Goal: Task Accomplishment & Management: Use online tool/utility

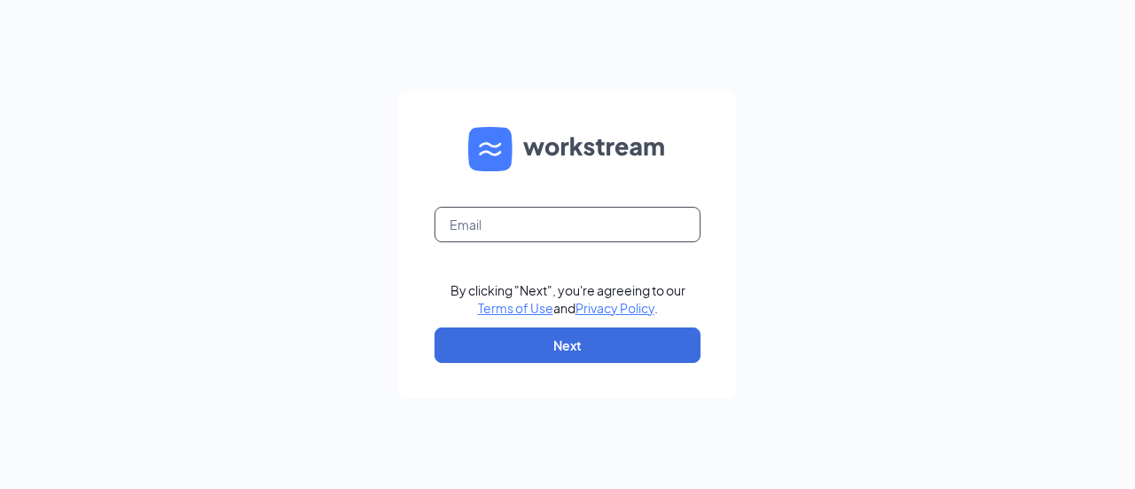
click at [496, 231] on input "text" at bounding box center [568, 224] width 266 height 35
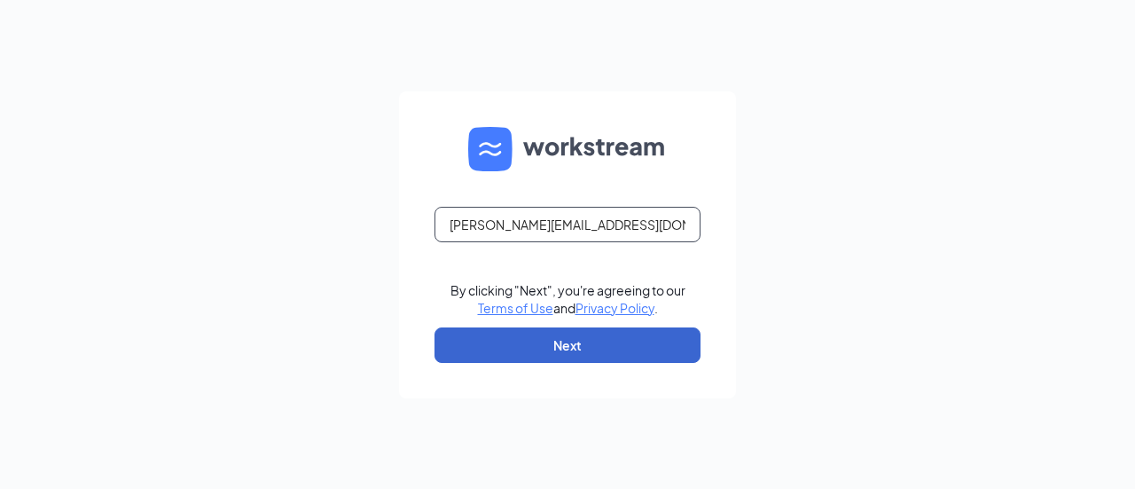
type input "[PERSON_NAME][EMAIL_ADDRESS][DOMAIN_NAME]"
drag, startPoint x: 606, startPoint y: 338, endPoint x: 574, endPoint y: 349, distance: 33.9
click at [606, 338] on button "Next" at bounding box center [568, 344] width 266 height 35
click at [574, 349] on button "button" at bounding box center [568, 344] width 266 height 35
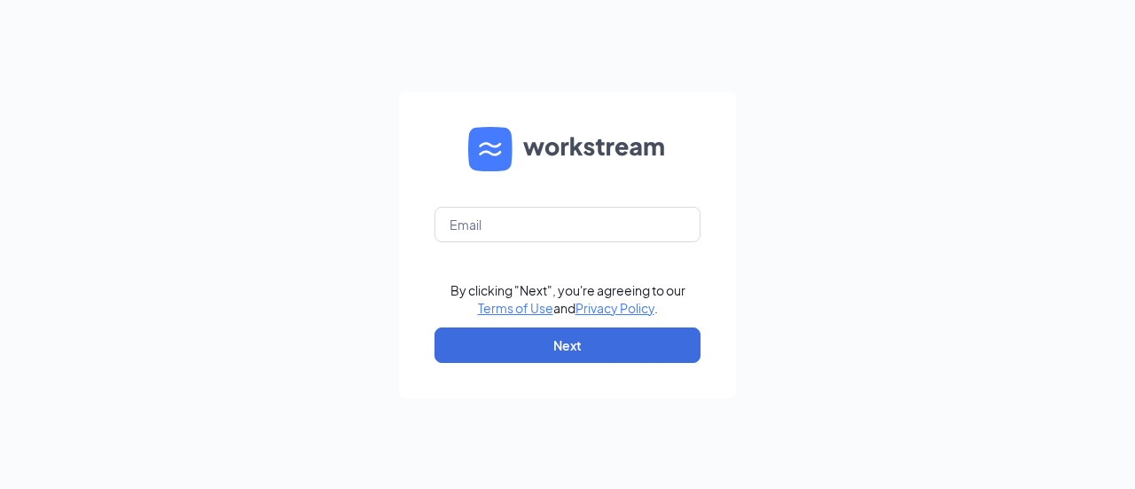
click at [825, 187] on div "By clicking "Next", you're agreeing to our Terms of Use and Privacy Policy . Ne…" at bounding box center [567, 244] width 1135 height 489
click at [290, 290] on div "By clicking "Next", you're agreeing to our Terms of Use and Privacy Policy . Ne…" at bounding box center [567, 244] width 1135 height 489
click at [234, 140] on div "By clicking "Next", you're agreeing to our Terms of Use and Privacy Policy . Ne…" at bounding box center [567, 244] width 1135 height 489
click at [320, 77] on div "By clicking "Next", you're agreeing to our Terms of Use and Privacy Policy . Ne…" at bounding box center [567, 244] width 1135 height 489
click at [536, 228] on input "text" at bounding box center [568, 224] width 266 height 35
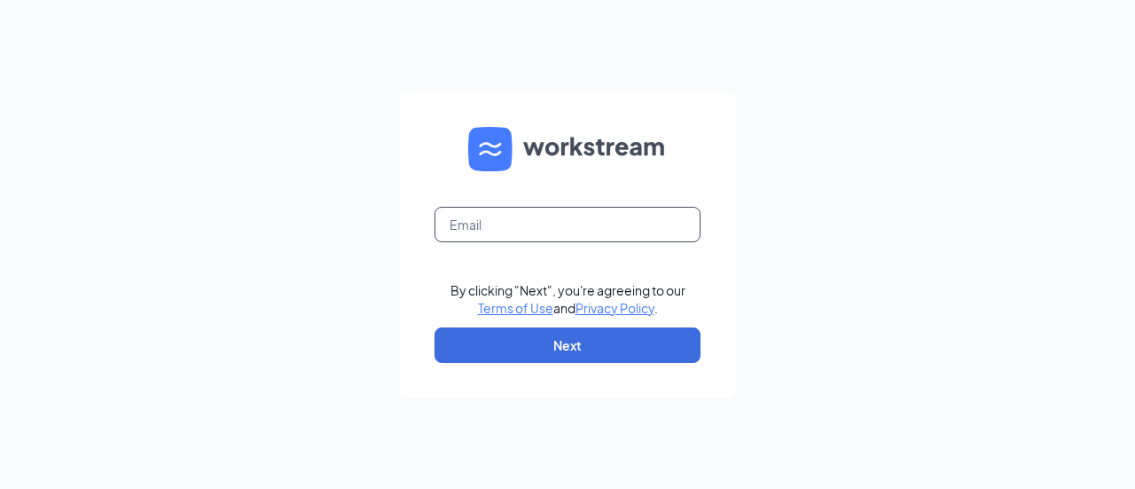
type input "connie@amigoscare.com"
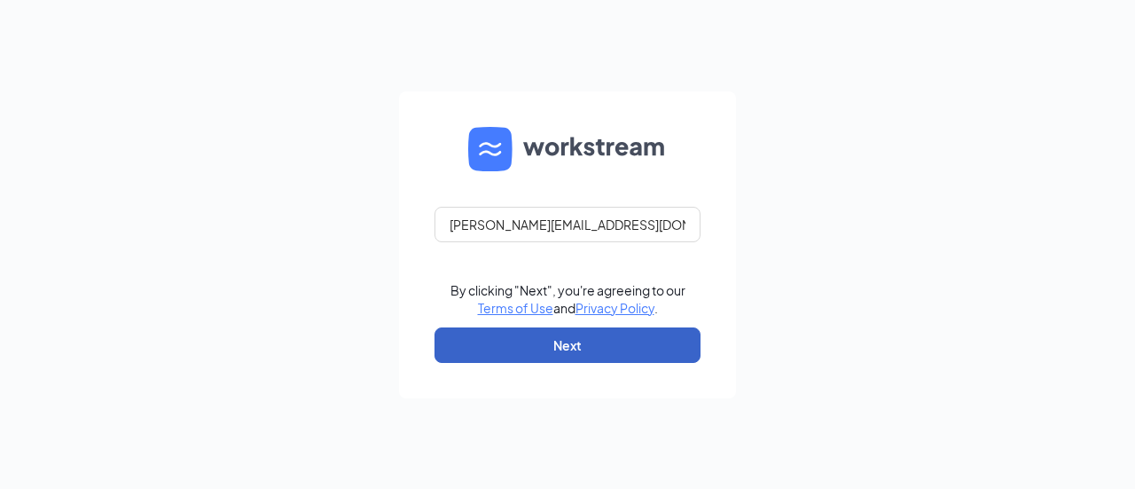
click at [585, 347] on button "Next" at bounding box center [568, 344] width 266 height 35
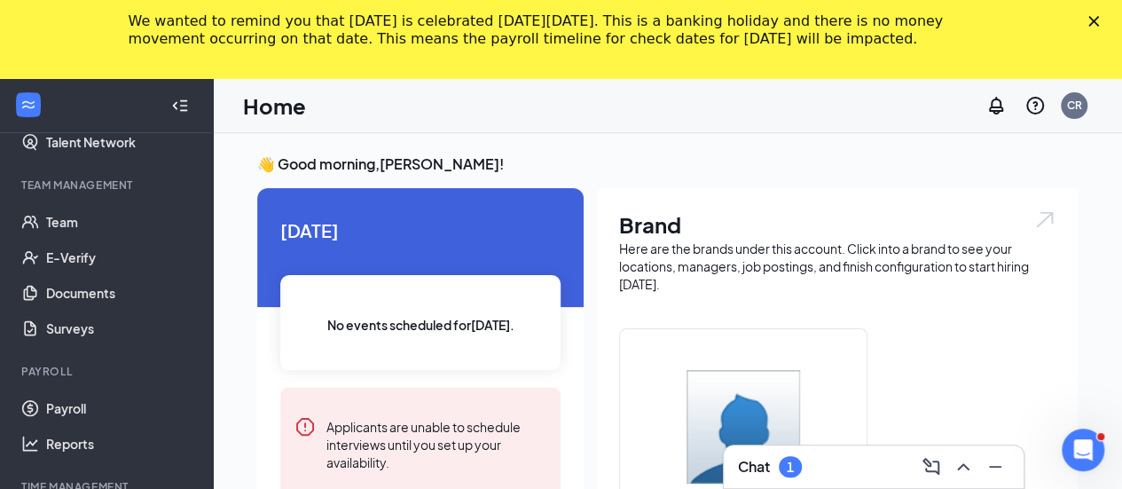
scroll to position [345, 0]
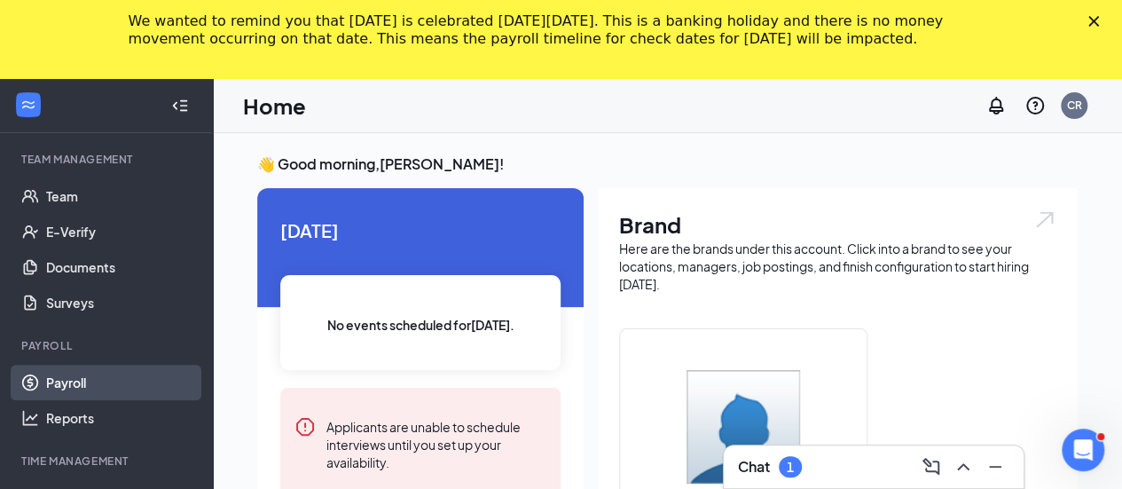
click at [115, 381] on link "Payroll" at bounding box center [122, 382] width 152 height 35
